Goal: Task Accomplishment & Management: Complete application form

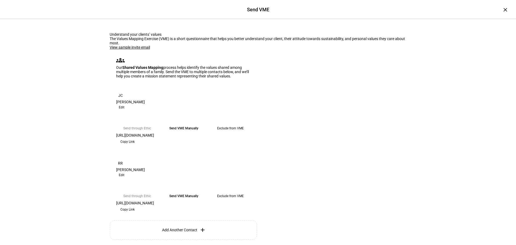
click at [128, 49] on link "View sample invite email" at bounding box center [130, 47] width 40 height 4
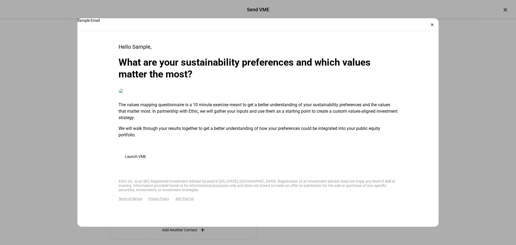
scroll to position [188, 0]
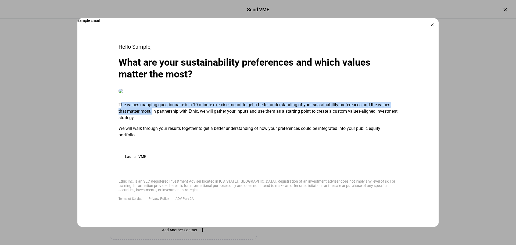
drag, startPoint x: 118, startPoint y: 145, endPoint x: 151, endPoint y: 153, distance: 34.3
click at [151, 153] on plt-preview-email-content "Hello Sample, What are your sustainability preferences and which values matter …" at bounding box center [258, 111] width 344 height 211
copy p "The values mapping questionnaire is a 10 minute exercise meant to get a better …"
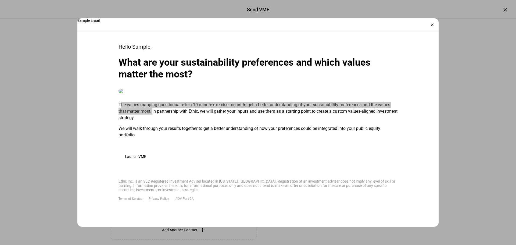
scroll to position [233, 0]
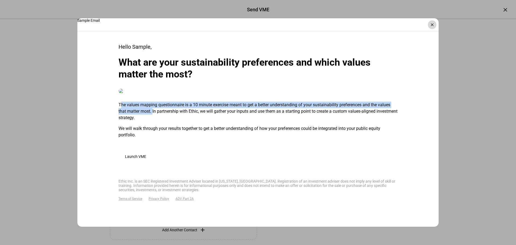
click at [431, 25] on div "×" at bounding box center [432, 24] width 9 height 9
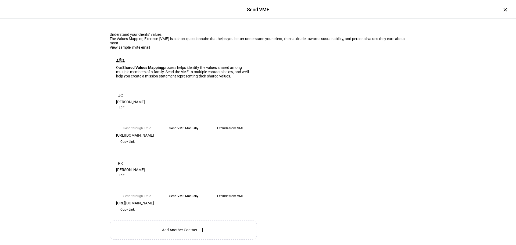
click at [135, 146] on span "Copy Link" at bounding box center [127, 141] width 14 height 9
copy p "The values mapping questionnaire is a 10 minute exercise meant to get a better …"
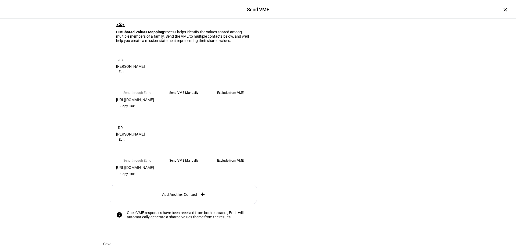
scroll to position [54, 0]
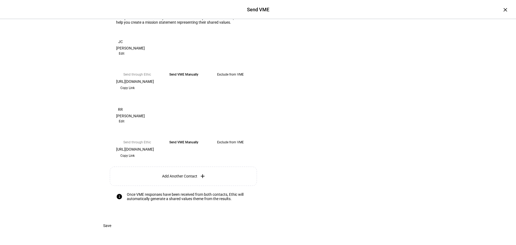
click at [135, 160] on span "Copy Link" at bounding box center [127, 155] width 14 height 9
copy p "The values mapping questionnaire is a 10 minute exercise meant to get a better …"
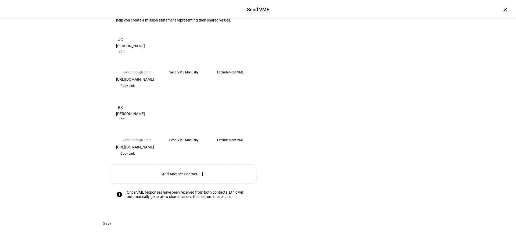
scroll to position [149, 0]
click at [118, 223] on span at bounding box center [107, 223] width 21 height 11
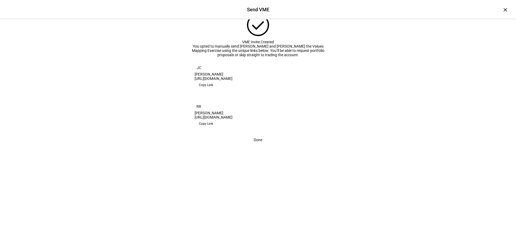
scroll to position [8, 0]
click at [256, 145] on span "Done" at bounding box center [258, 139] width 9 height 11
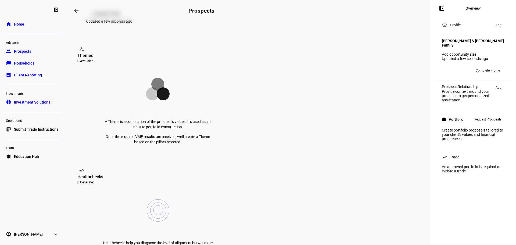
scroll to position [81, 0]
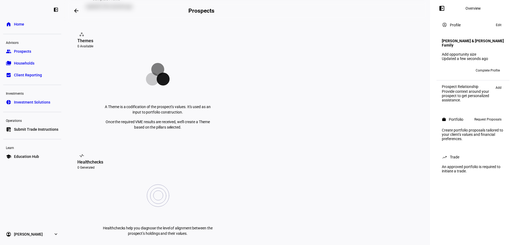
click at [28, 61] on span "Households" at bounding box center [24, 62] width 20 height 5
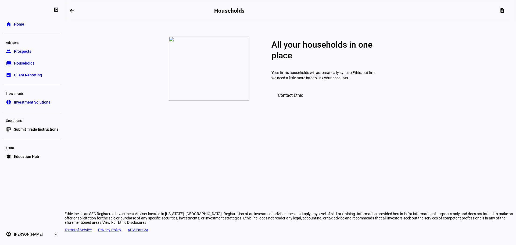
click at [24, 51] on span "Prospects" at bounding box center [22, 51] width 17 height 5
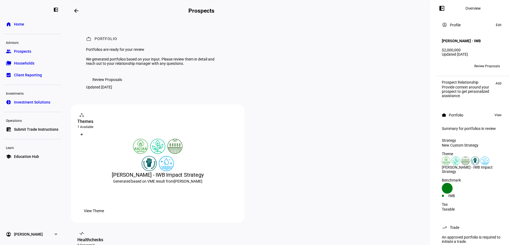
click at [104, 85] on span "Review Proposals" at bounding box center [107, 79] width 30 height 11
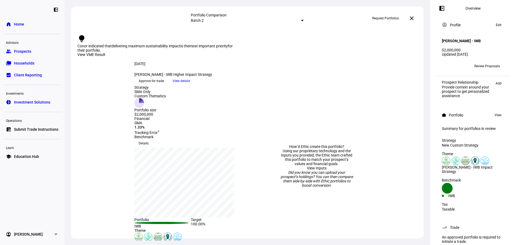
click at [387, 16] on span "Request Portfolios" at bounding box center [385, 18] width 27 height 9
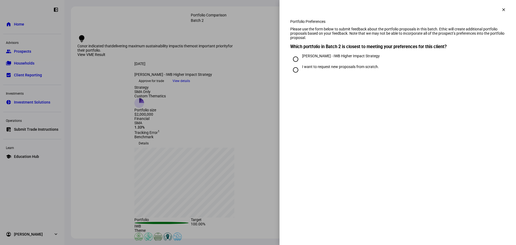
click at [333, 58] on div "[PERSON_NAME] - IWB Higher Impact Strategy" at bounding box center [341, 56] width 78 height 4
click at [301, 64] on input "[PERSON_NAME] - IWB Higher Impact Strategy" at bounding box center [295, 59] width 11 height 11
radio input "true"
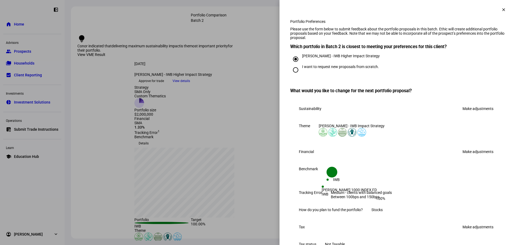
click at [472, 156] on link "Make adjustments" at bounding box center [477, 151] width 37 height 9
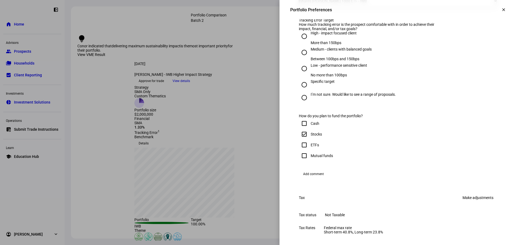
scroll to position [242, 0]
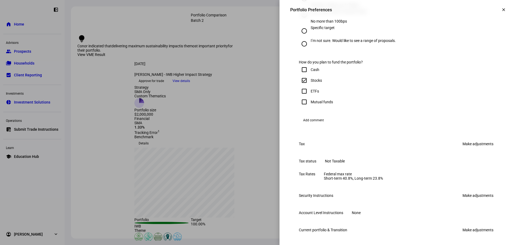
click at [309, 124] on span "Add comment" at bounding box center [313, 120] width 21 height 9
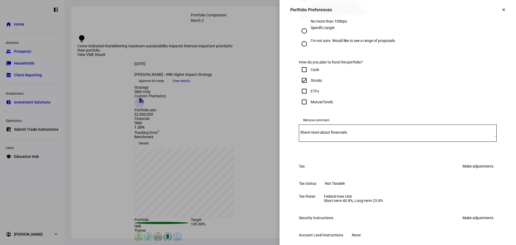
click at [319, 134] on mat-label "Share more about financials" at bounding box center [323, 132] width 47 height 4
click at [319, 137] on textarea "Share more about financials" at bounding box center [398, 133] width 198 height 9
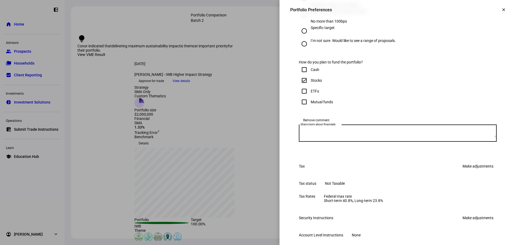
click at [319, 137] on textarea "Share more about financials" at bounding box center [398, 133] width 198 height 9
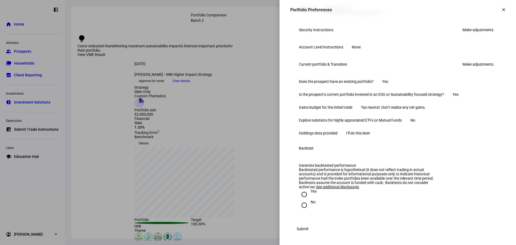
scroll to position [553, 0]
type textarea "Tracking Error for 1.33% and 1.97%."
click at [311, 189] on div "Yes" at bounding box center [314, 191] width 6 height 4
click at [308, 189] on input "Yes" at bounding box center [304, 194] width 11 height 11
radio input "true"
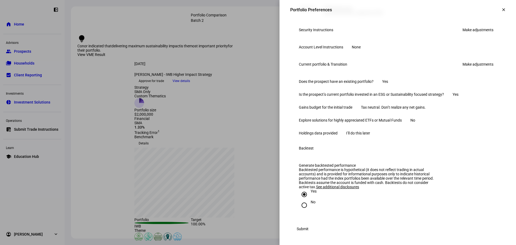
click at [315, 230] on span at bounding box center [302, 228] width 25 height 11
